Goal: Task Accomplishment & Management: Use online tool/utility

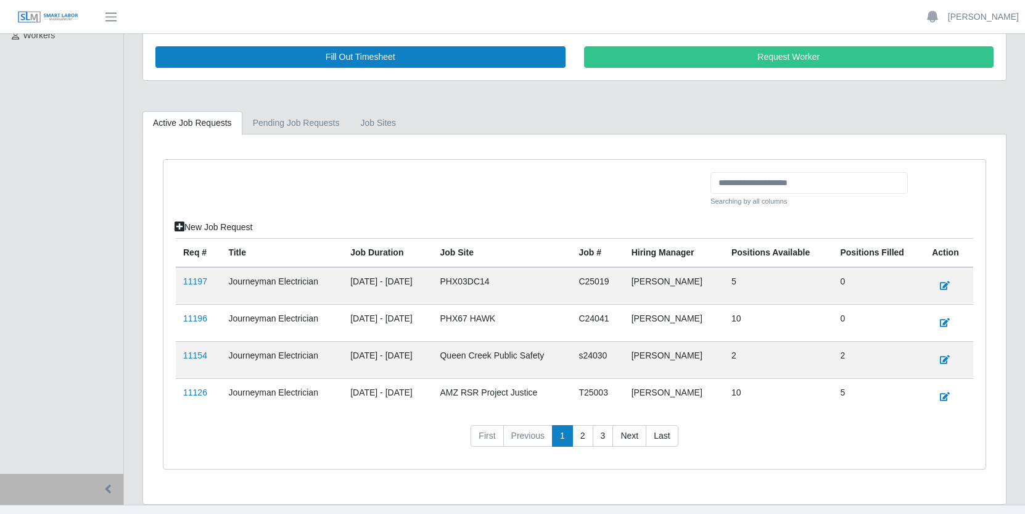
scroll to position [211, 0]
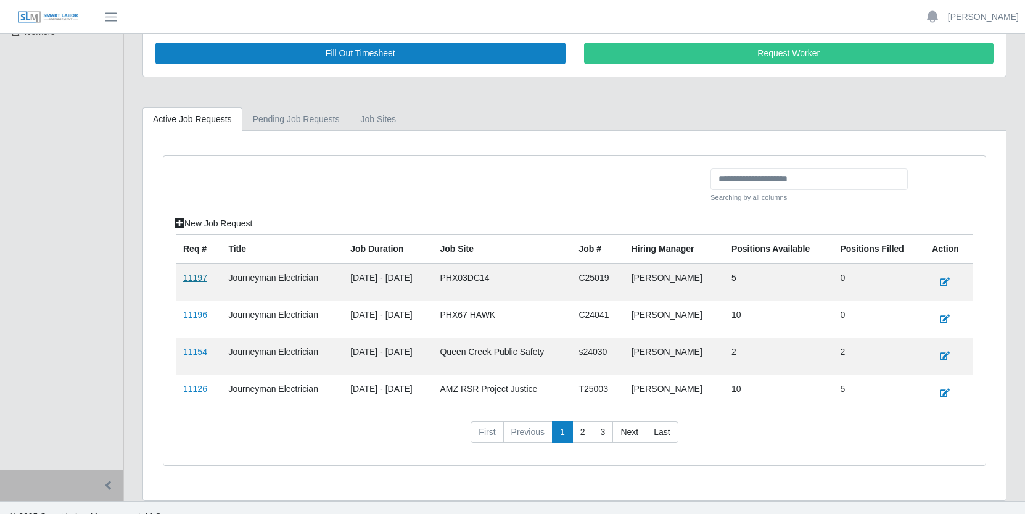
click at [195, 279] on link "11197" at bounding box center [195, 278] width 24 height 10
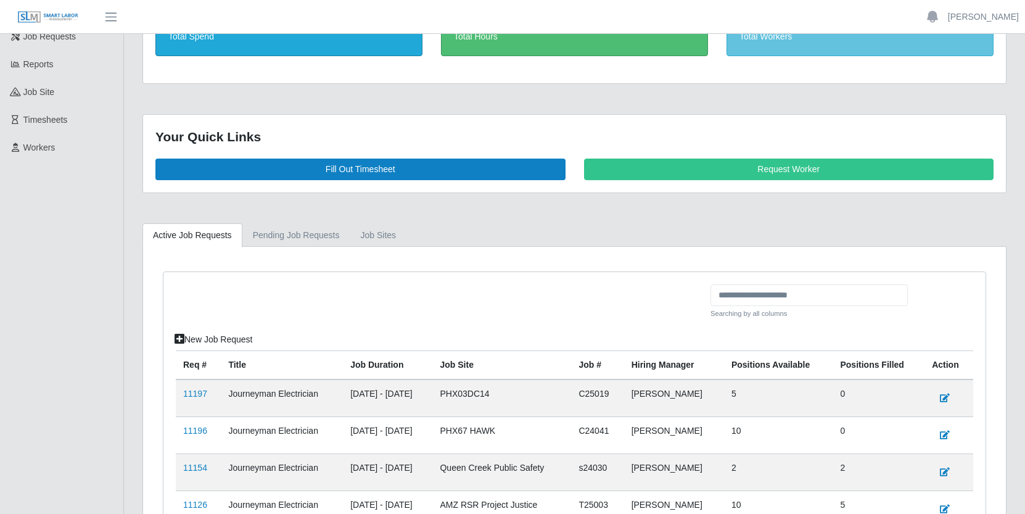
scroll to position [229, 0]
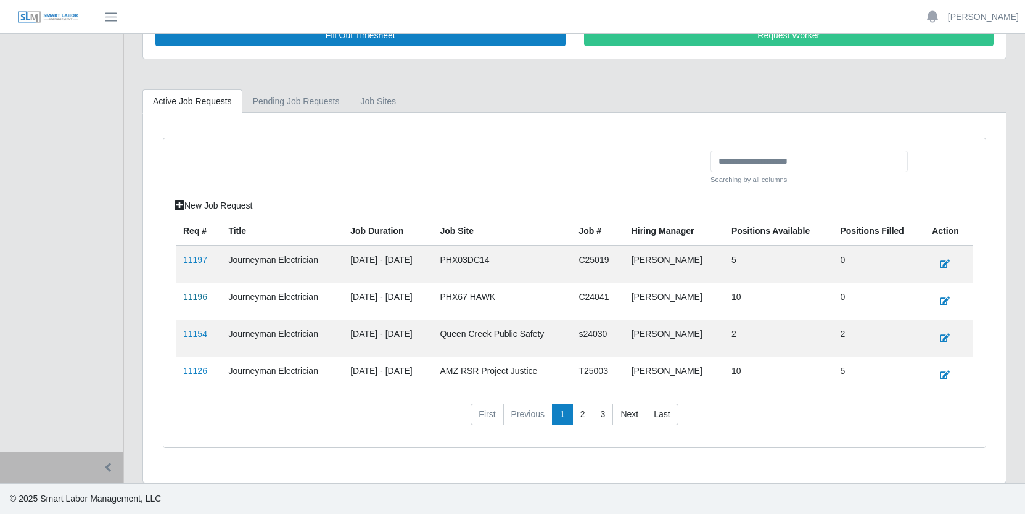
click at [199, 297] on link "11196" at bounding box center [195, 297] width 24 height 10
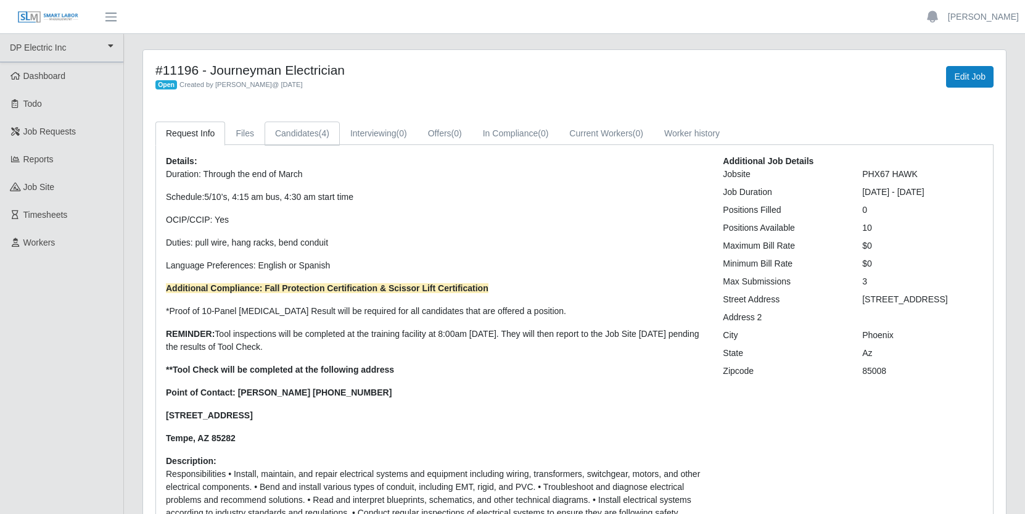
click at [303, 130] on link "Candidates (4)" at bounding box center [302, 133] width 75 height 24
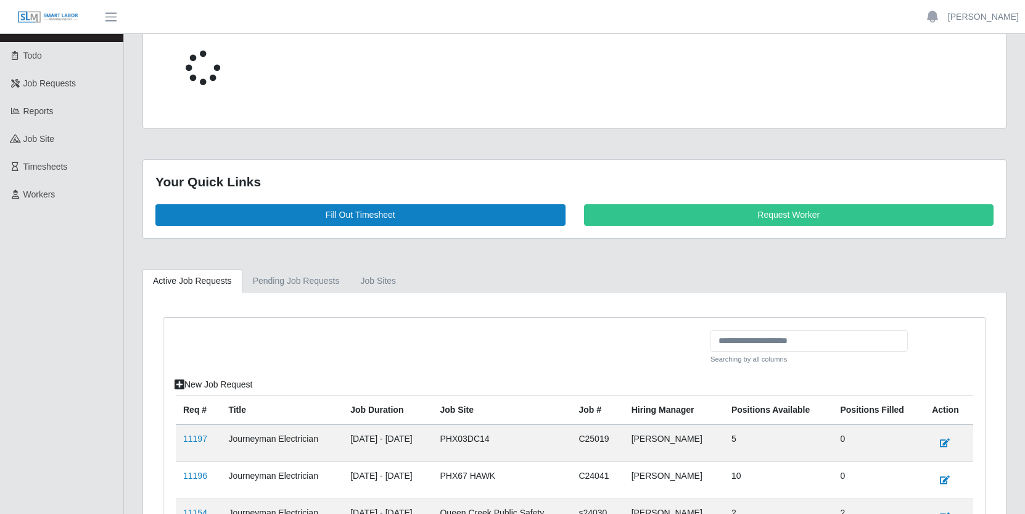
scroll to position [229, 0]
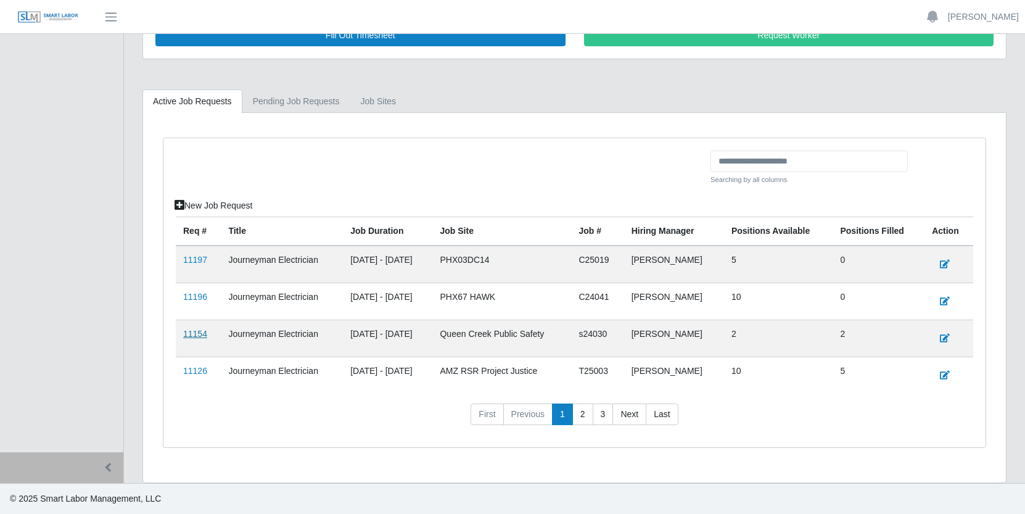
click at [195, 334] on link "11154" at bounding box center [195, 334] width 24 height 10
click at [199, 369] on link "11126" at bounding box center [195, 371] width 24 height 10
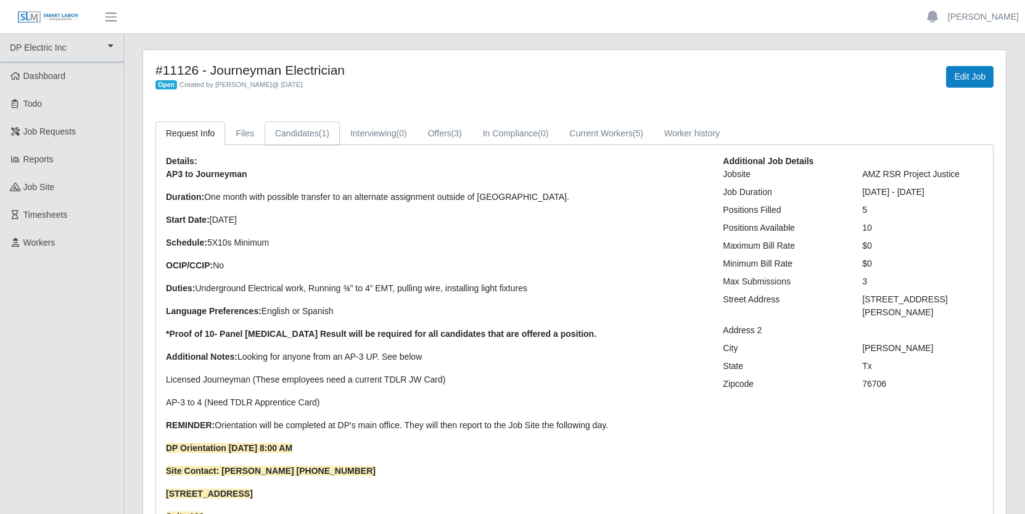
click at [316, 133] on link "Candidates (1)" at bounding box center [302, 133] width 75 height 24
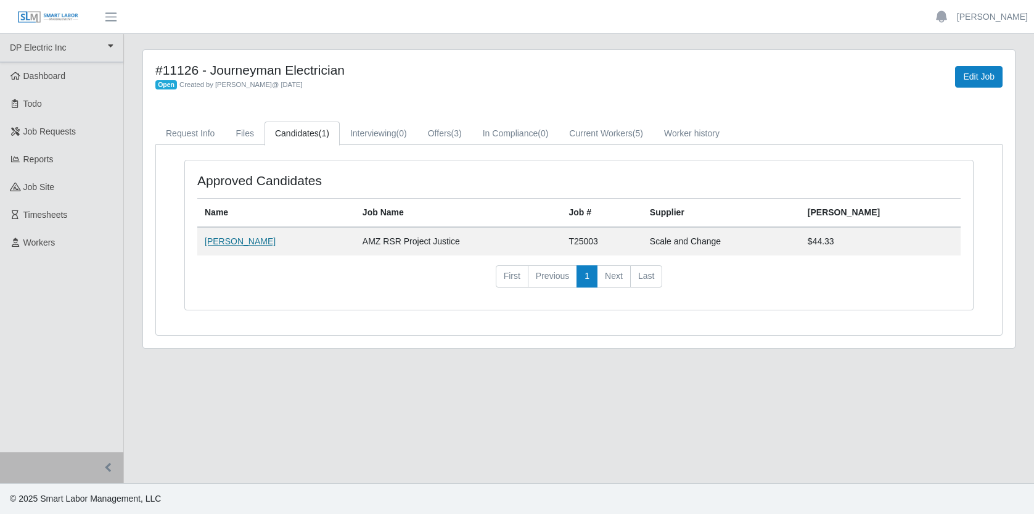
click at [239, 242] on link "[PERSON_NAME]" at bounding box center [240, 241] width 71 height 10
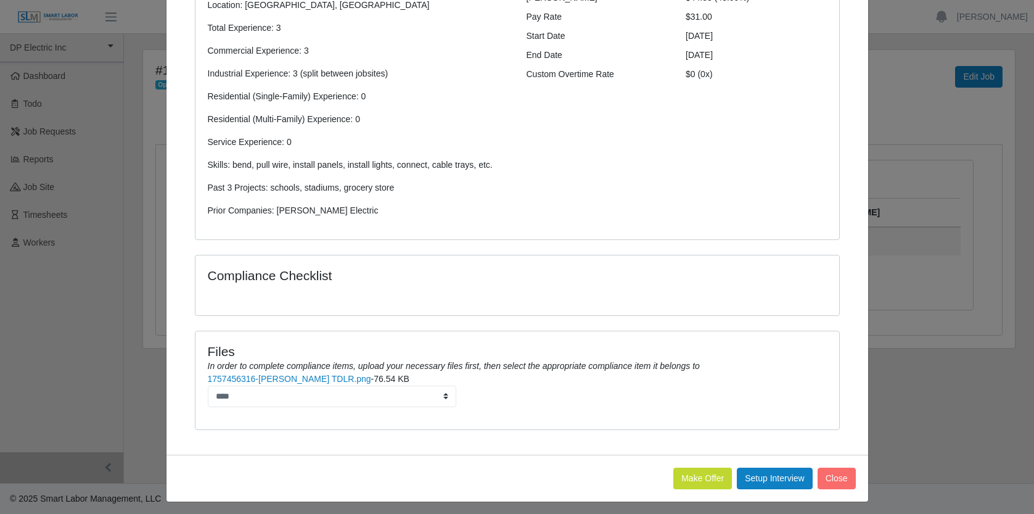
scroll to position [216, 0]
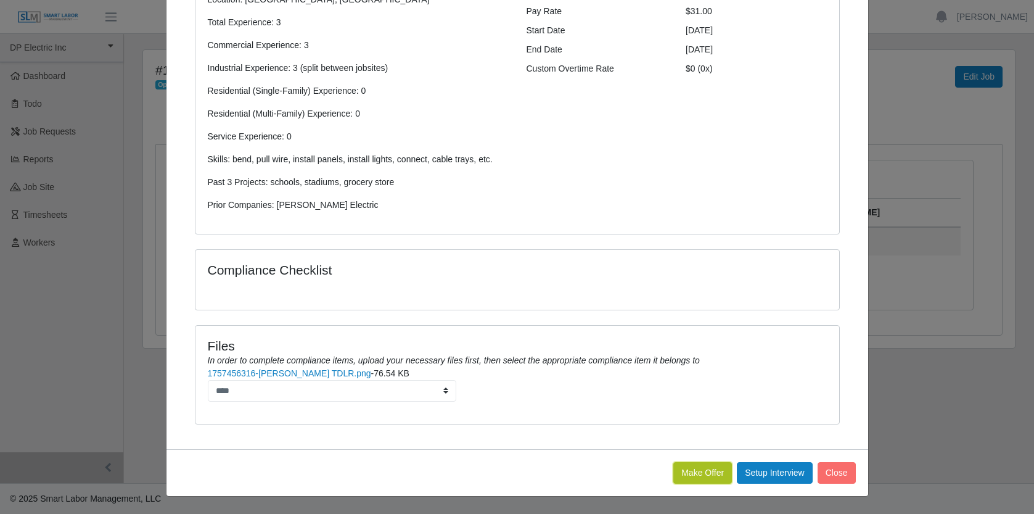
click at [690, 468] on button "Make Offer" at bounding box center [702, 473] width 59 height 22
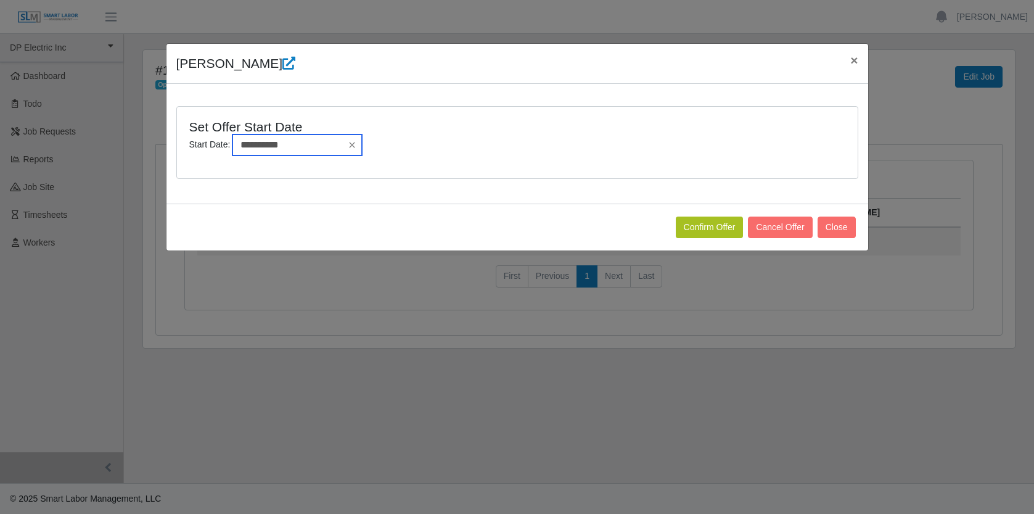
click at [303, 144] on input "**********" at bounding box center [296, 144] width 129 height 21
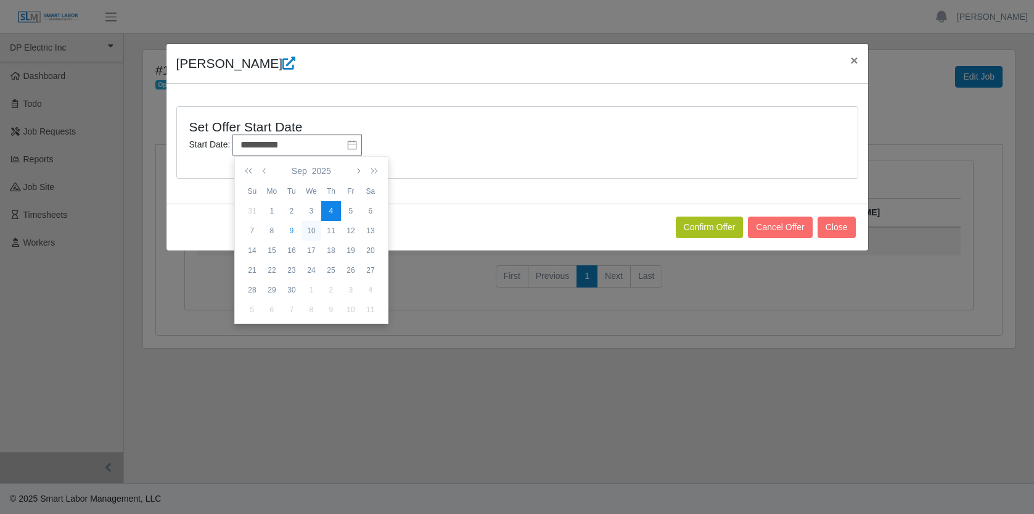
click at [312, 233] on div "10" at bounding box center [312, 230] width 20 height 11
type input "**********"
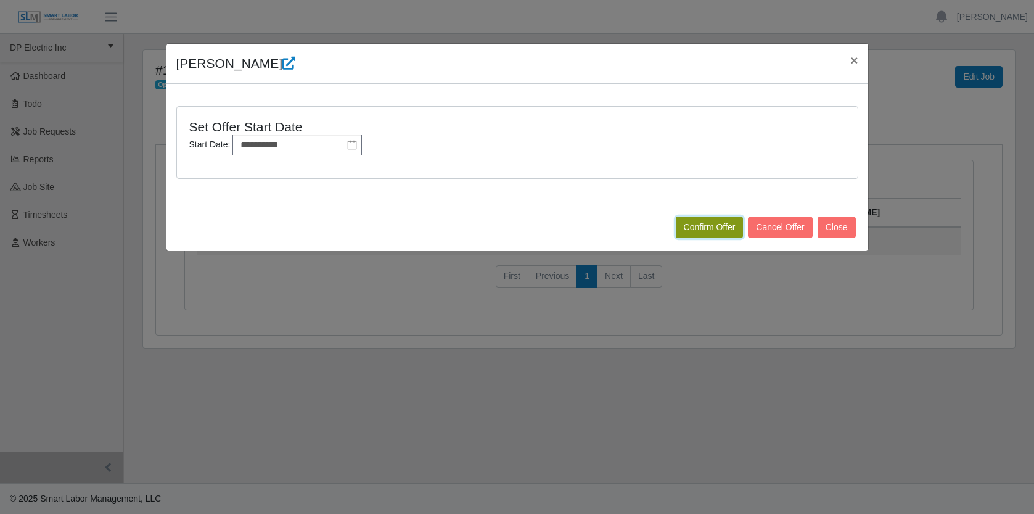
click at [704, 228] on button "Confirm Offer" at bounding box center [710, 227] width 68 height 22
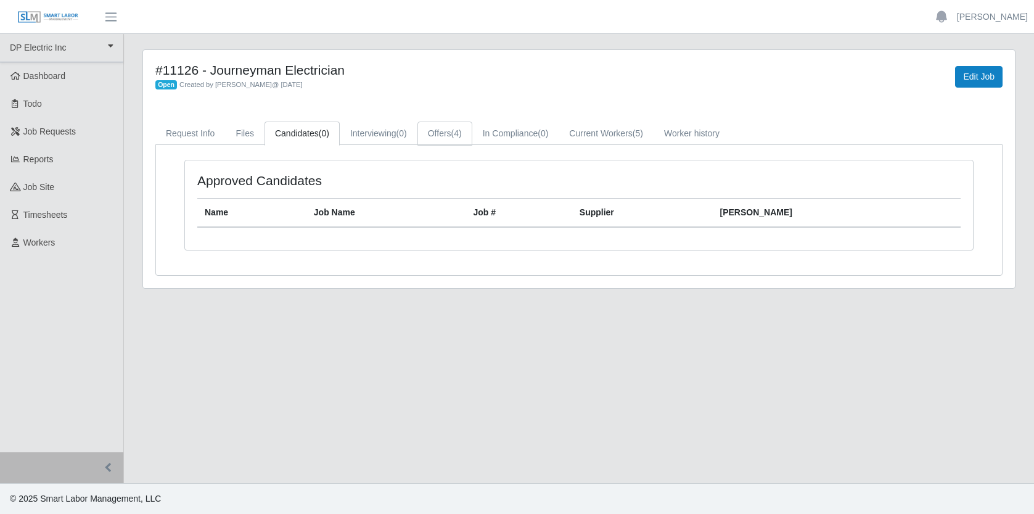
click at [462, 137] on span "(4)" at bounding box center [456, 133] width 10 height 10
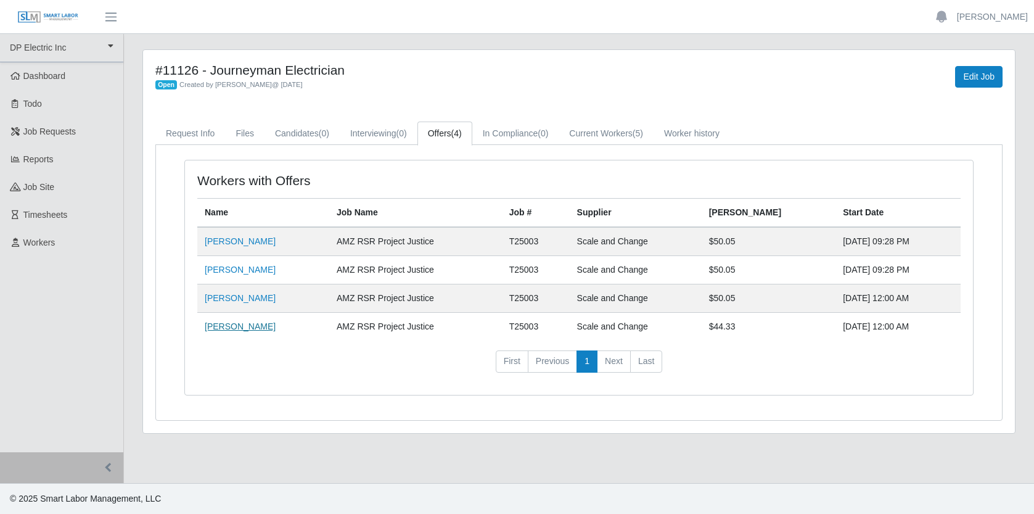
click at [225, 331] on link "[PERSON_NAME]" at bounding box center [240, 326] width 71 height 10
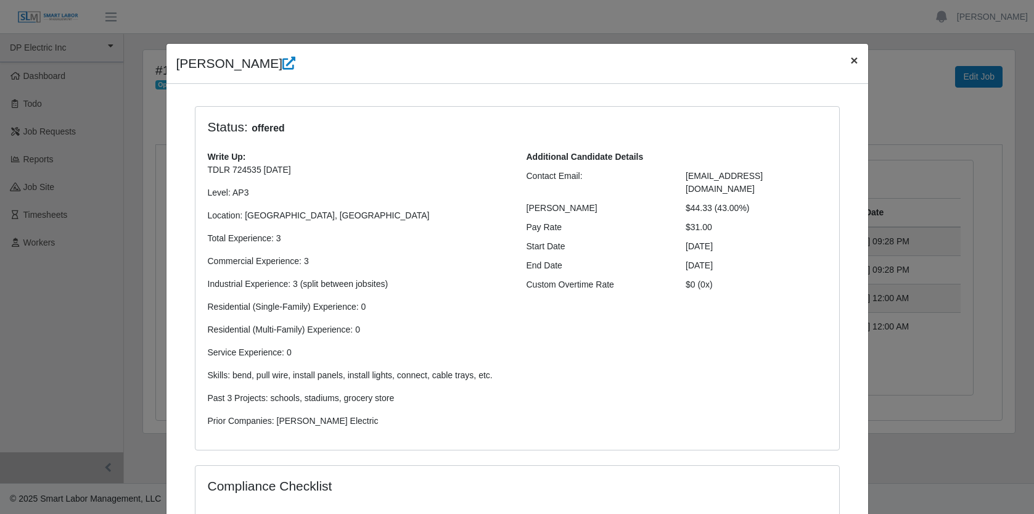
click at [850, 61] on span "×" at bounding box center [853, 60] width 7 height 14
